Goal: Information Seeking & Learning: Learn about a topic

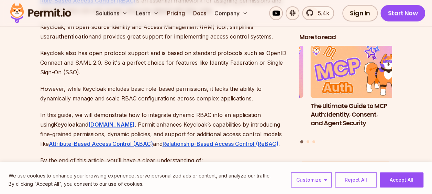
scroll to position [447, 0]
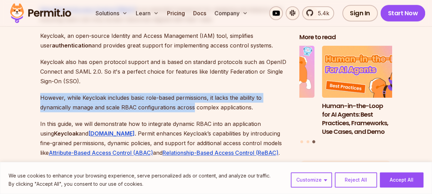
drag, startPoint x: 37, startPoint y: 88, endPoint x: 193, endPoint y: 97, distance: 156.0
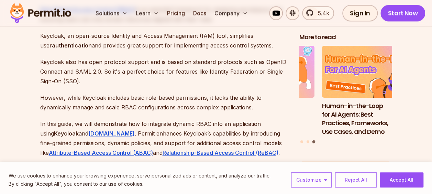
drag, startPoint x: 193, startPoint y: 97, endPoint x: 195, endPoint y: 104, distance: 7.4
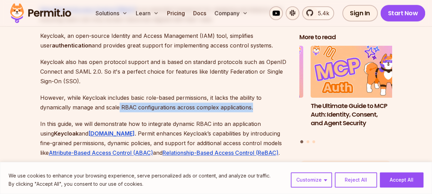
drag, startPoint x: 121, startPoint y: 98, endPoint x: 253, endPoint y: 98, distance: 132.0
click at [253, 98] on p "However, while Keycloak includes basic role-based permissions, it lacks the abi…" at bounding box center [164, 102] width 248 height 19
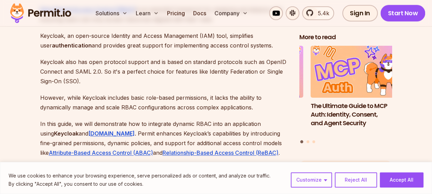
drag, startPoint x: 253, startPoint y: 98, endPoint x: 214, endPoint y: 108, distance: 40.2
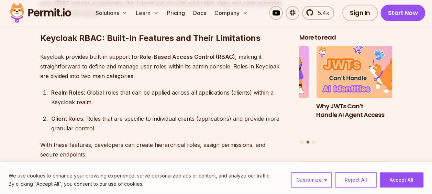
scroll to position [688, 0]
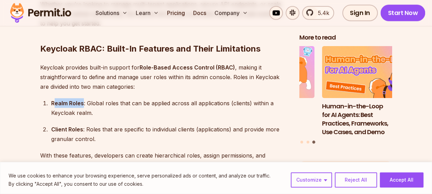
drag, startPoint x: 53, startPoint y: 92, endPoint x: 83, endPoint y: 94, distance: 29.6
click at [83, 100] on strong "Realm Roles" at bounding box center [67, 103] width 33 height 7
drag, startPoint x: 83, startPoint y: 94, endPoint x: 100, endPoint y: 106, distance: 21.1
click at [100, 106] on div "Realm Roles : Global roles that can be applied across all applications (clients…" at bounding box center [169, 107] width 237 height 19
drag, startPoint x: 52, startPoint y: 120, endPoint x: 82, endPoint y: 122, distance: 29.6
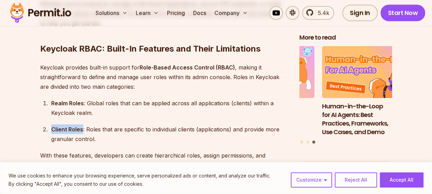
click at [82, 126] on strong "Client Roles" at bounding box center [67, 129] width 32 height 7
click at [139, 124] on div "Client Roles : Roles that are specific to individual clients (applications) and…" at bounding box center [169, 133] width 237 height 19
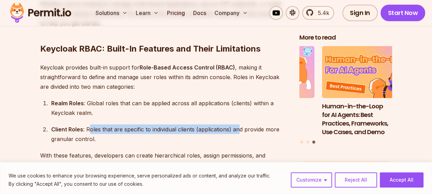
drag, startPoint x: 113, startPoint y: 120, endPoint x: 238, endPoint y: 123, distance: 125.2
click at [238, 124] on div "Client Roles : Roles that are specific to individual clients (applications) and…" at bounding box center [169, 133] width 237 height 19
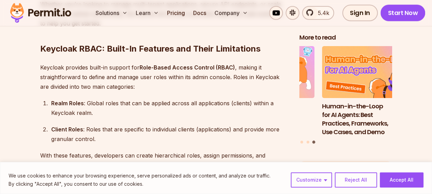
drag, startPoint x: 238, startPoint y: 123, endPoint x: 197, endPoint y: 131, distance: 41.5
click at [197, 131] on div "Client Roles : Roles that are specific to individual clients (applications) and…" at bounding box center [169, 133] width 237 height 19
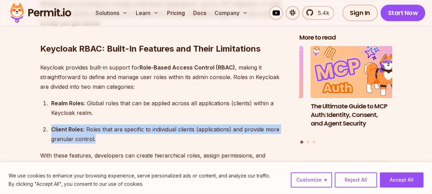
drag, startPoint x: 49, startPoint y: 119, endPoint x: 96, endPoint y: 129, distance: 48.2
click at [96, 129] on li "Client Roles : Roles that are specific to individual clients (applications) and…" at bounding box center [168, 133] width 239 height 19
drag, startPoint x: 96, startPoint y: 129, endPoint x: 116, endPoint y: 132, distance: 20.5
click at [116, 132] on div "Client Roles : Roles that are specific to individual clients (applications) and…" at bounding box center [169, 133] width 237 height 19
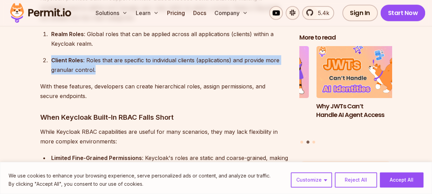
scroll to position [791, 0]
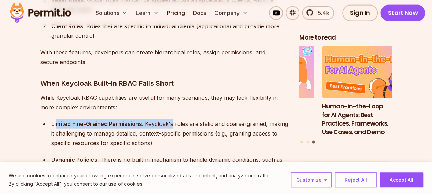
drag, startPoint x: 55, startPoint y: 114, endPoint x: 172, endPoint y: 113, distance: 116.2
click at [172, 119] on div "Limited Fine-Grained Permissions : Keycloak's roles are static and coarse-grain…" at bounding box center [169, 133] width 237 height 29
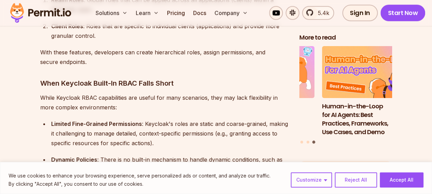
drag, startPoint x: 172, startPoint y: 113, endPoint x: 269, endPoint y: 95, distance: 98.6
click at [269, 95] on p "While Keycloak RBAC capabilities are useful for many scenarios, they may lack f…" at bounding box center [164, 102] width 248 height 19
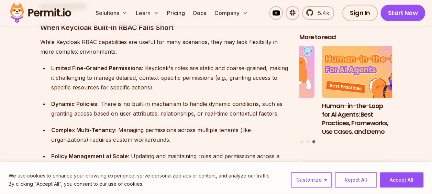
scroll to position [860, 0]
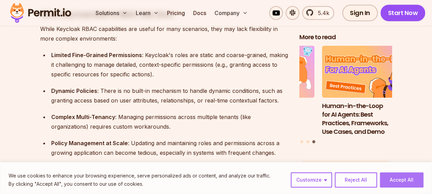
click at [403, 179] on button "Accept All" at bounding box center [402, 179] width 44 height 15
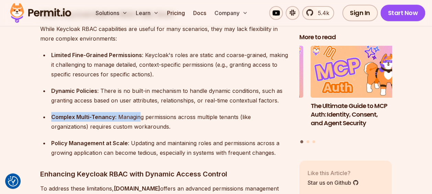
drag, startPoint x: 53, startPoint y: 110, endPoint x: 140, endPoint y: 109, distance: 87.3
click at [140, 112] on div "Complex Multi-Tenancy : Managing permissions across multiple tenants (like orga…" at bounding box center [169, 121] width 237 height 19
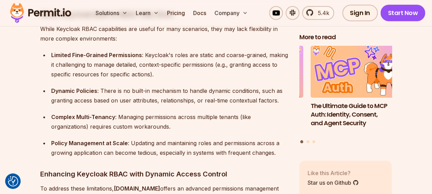
drag, startPoint x: 140, startPoint y: 109, endPoint x: 184, endPoint y: 117, distance: 44.0
click at [184, 117] on div "Complex Multi-Tenancy : Managing permissions across multiple tenants (like orga…" at bounding box center [169, 121] width 237 height 19
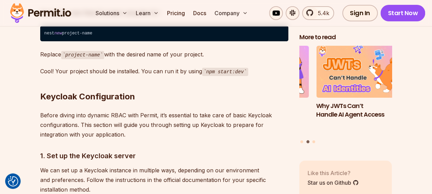
scroll to position [1375, 0]
